Goal: Information Seeking & Learning: Check status

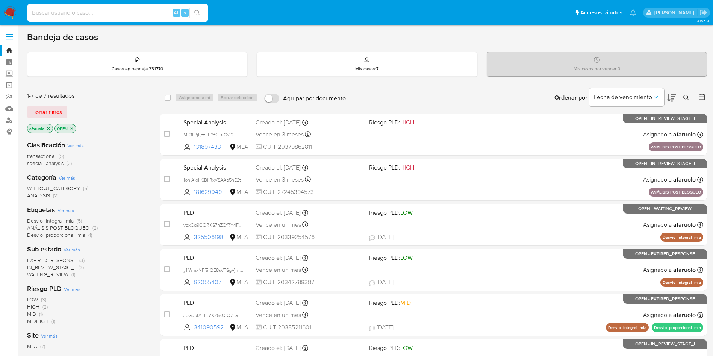
click at [148, 10] on input at bounding box center [117, 13] width 180 height 10
paste input "21968657"
type input "21968657"
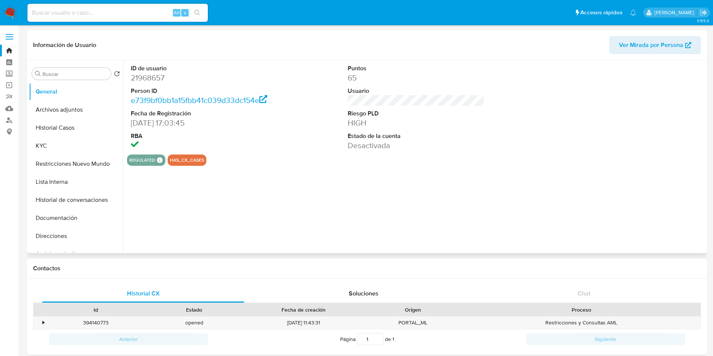
select select "10"
click at [67, 107] on button "Archivos adjuntos" at bounding box center [73, 110] width 88 height 18
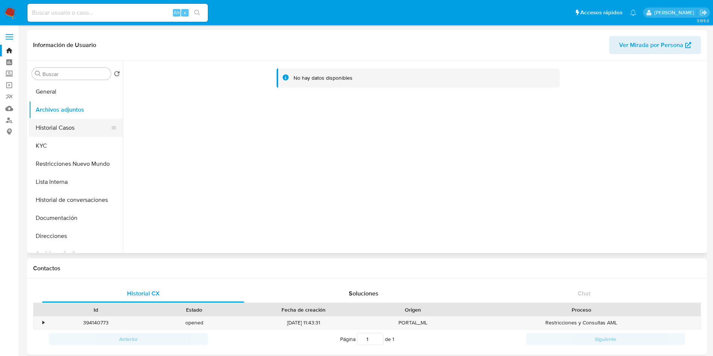
click at [76, 123] on button "Historial Casos" at bounding box center [73, 128] width 88 height 18
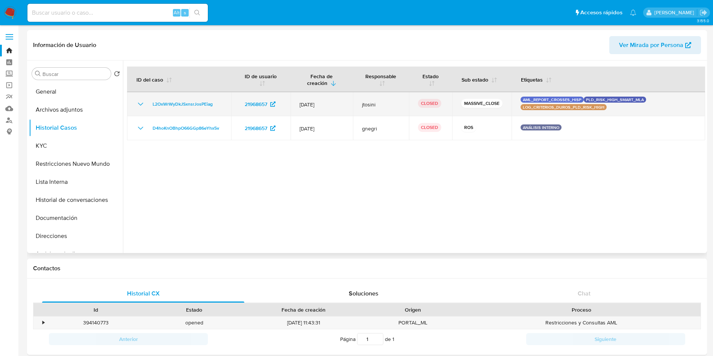
click at [137, 101] on icon "Mostrar/Ocultar" at bounding box center [140, 104] width 9 height 9
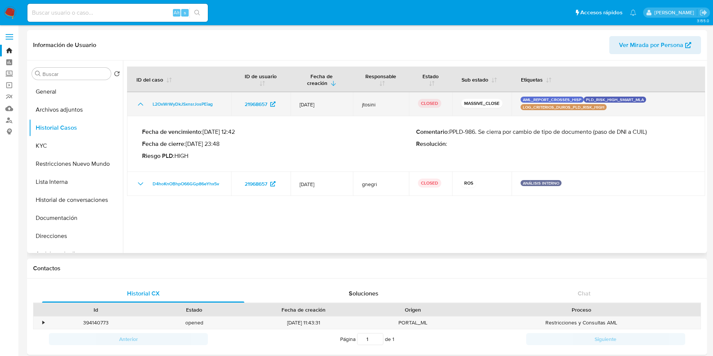
click at [137, 101] on icon "Mostrar/Ocultar" at bounding box center [140, 104] width 9 height 9
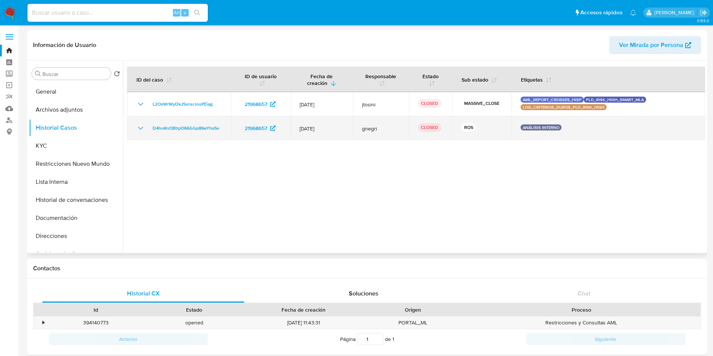
click at [141, 126] on icon "Mostrar/Ocultar" at bounding box center [140, 128] width 9 height 9
